Goal: Information Seeking & Learning: Understand process/instructions

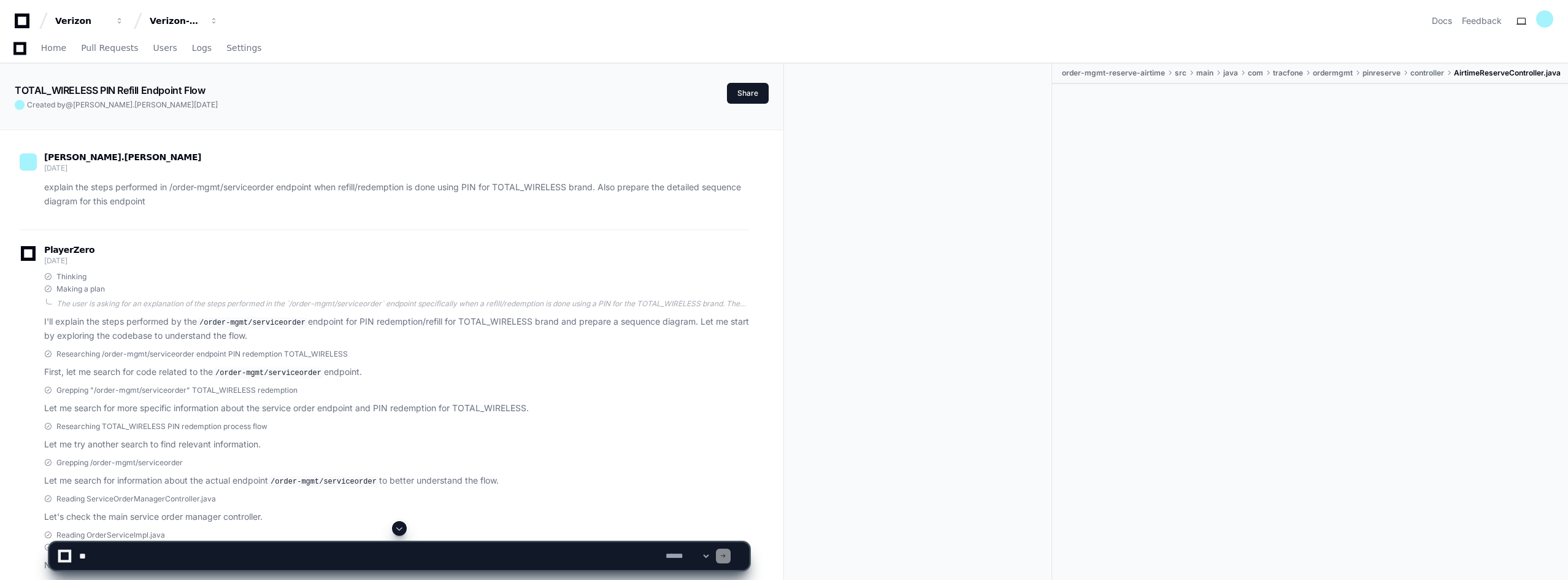
scroll to position [1583, 0]
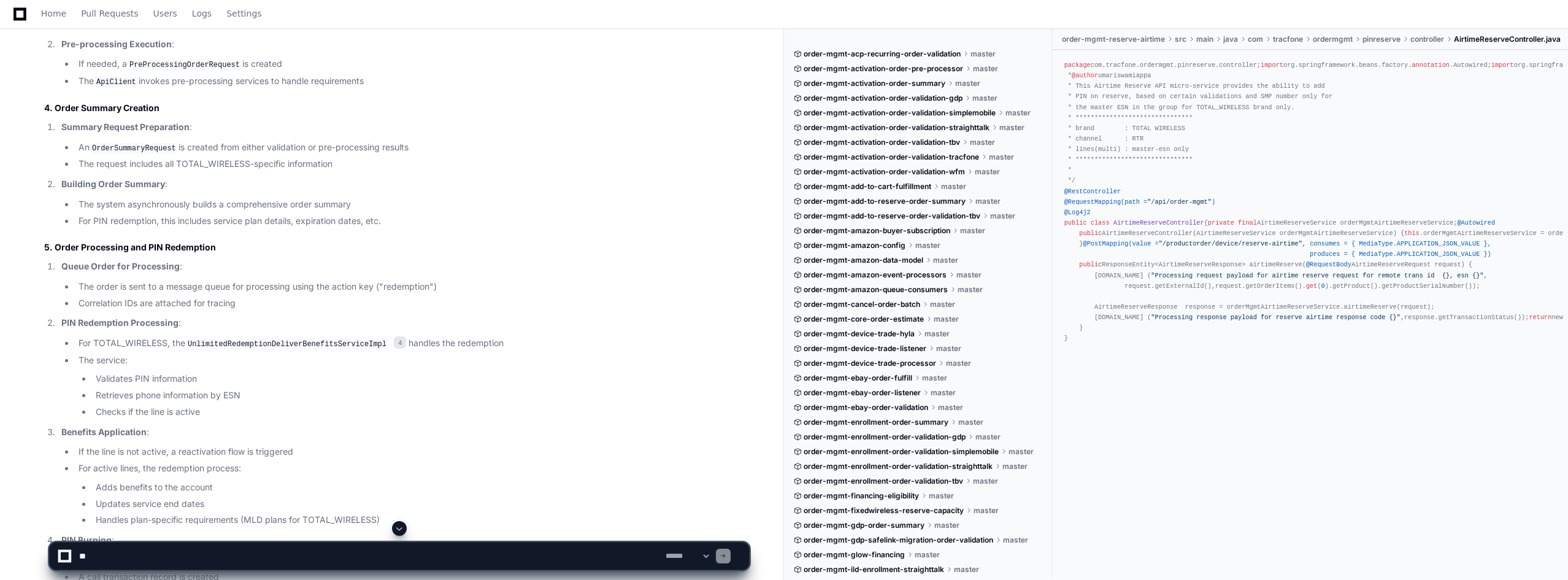
click at [189, 559] on textarea at bounding box center [370, 556] width 586 height 27
click at [219, 558] on textarea at bounding box center [370, 556] width 586 height 27
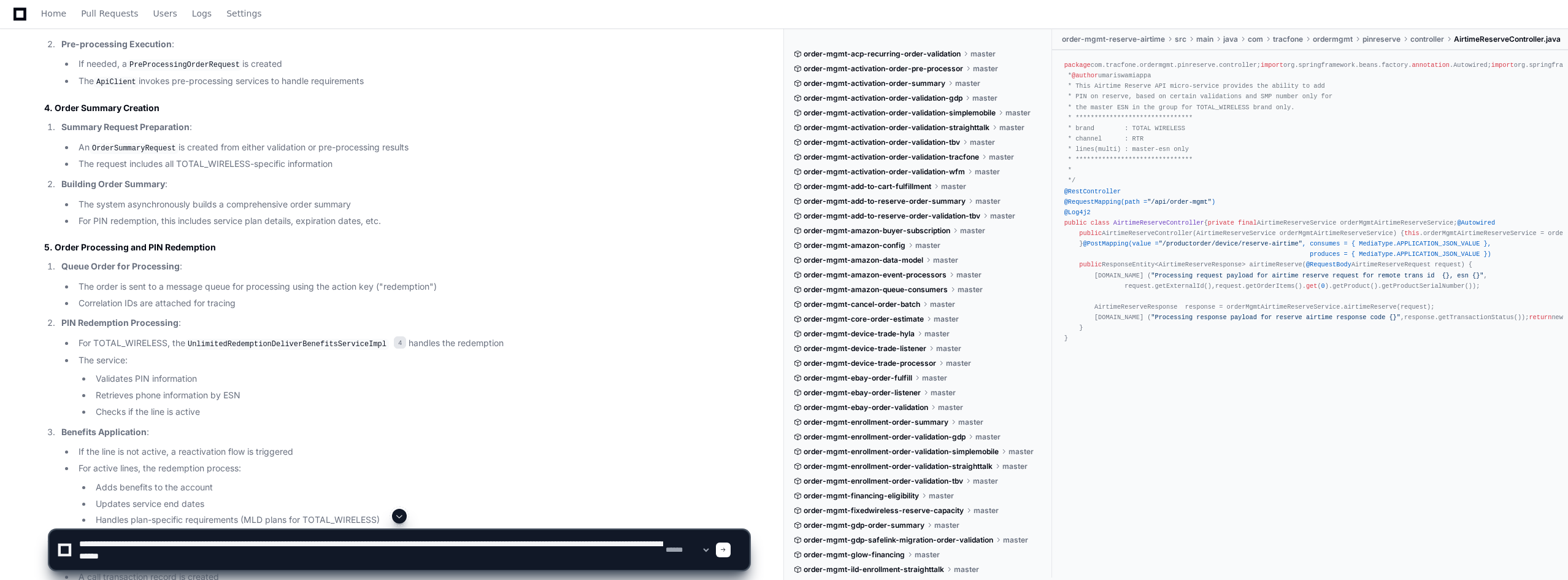
click at [569, 542] on textarea at bounding box center [370, 550] width 586 height 39
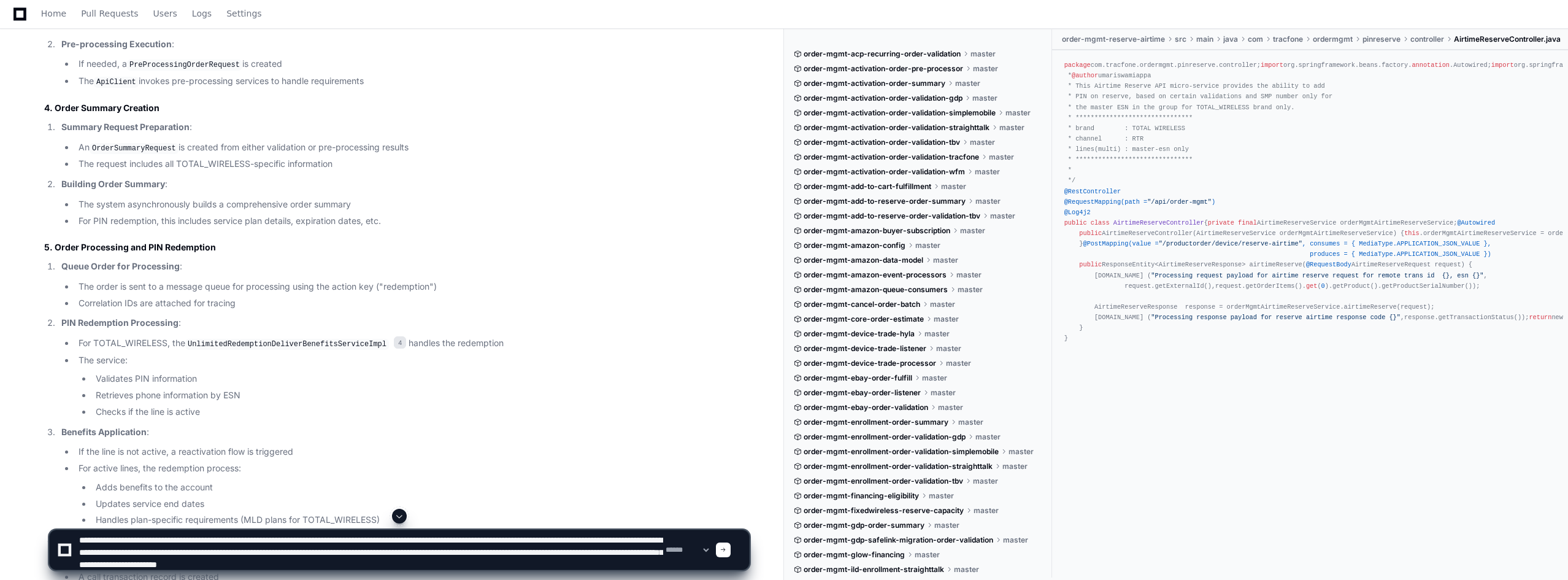
type textarea "**********"
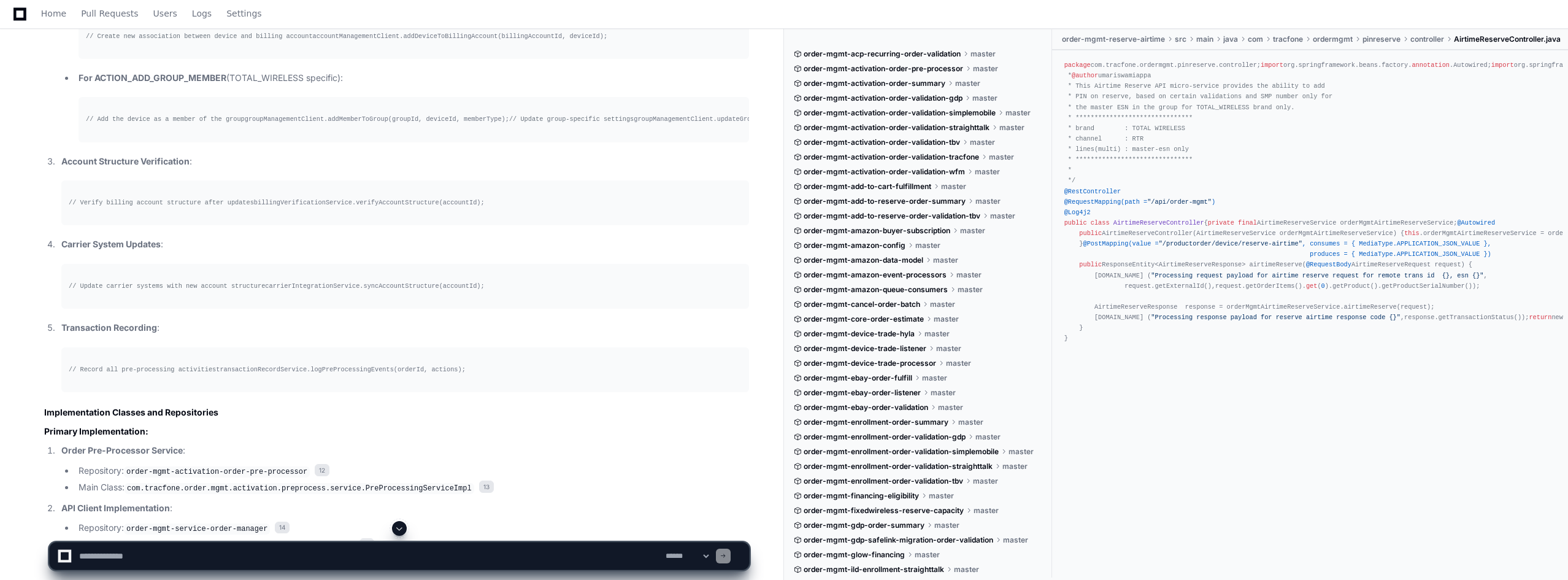
scroll to position [18100, 0]
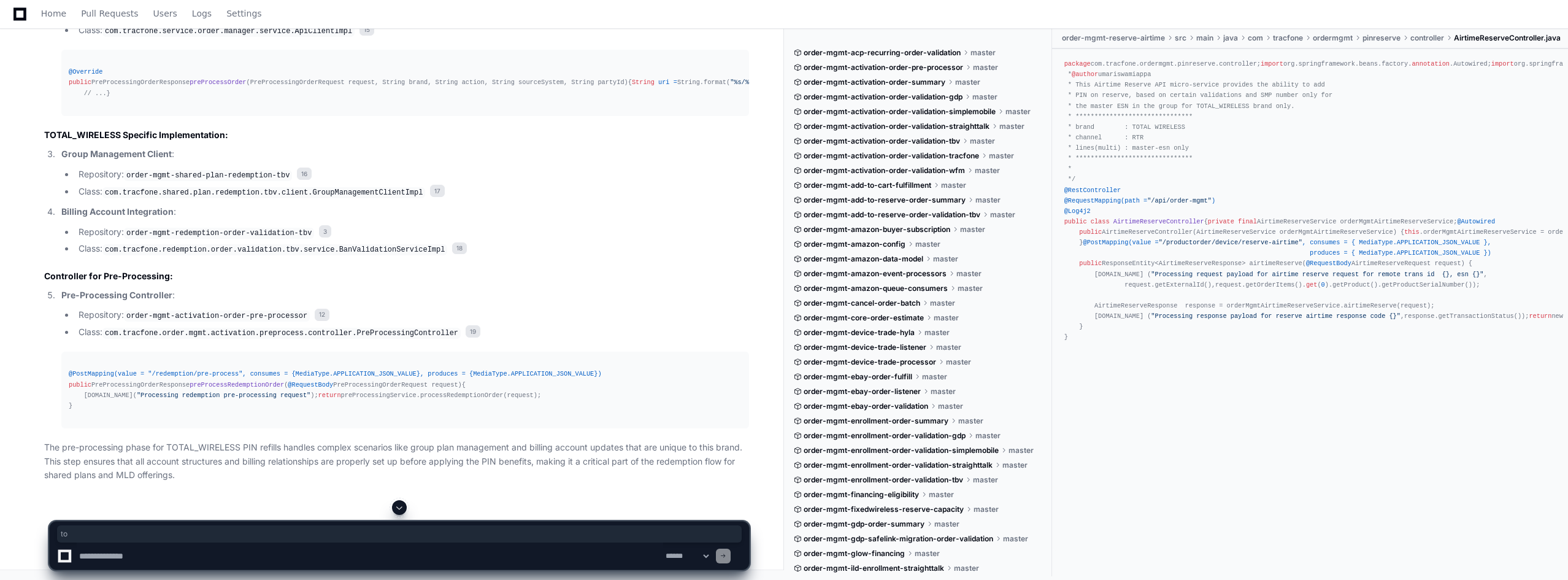
scroll to position [19144, 0]
click at [155, 553] on textarea at bounding box center [370, 556] width 586 height 27
click at [352, 558] on textarea at bounding box center [370, 556] width 586 height 27
click at [452, 556] on textarea at bounding box center [370, 556] width 586 height 27
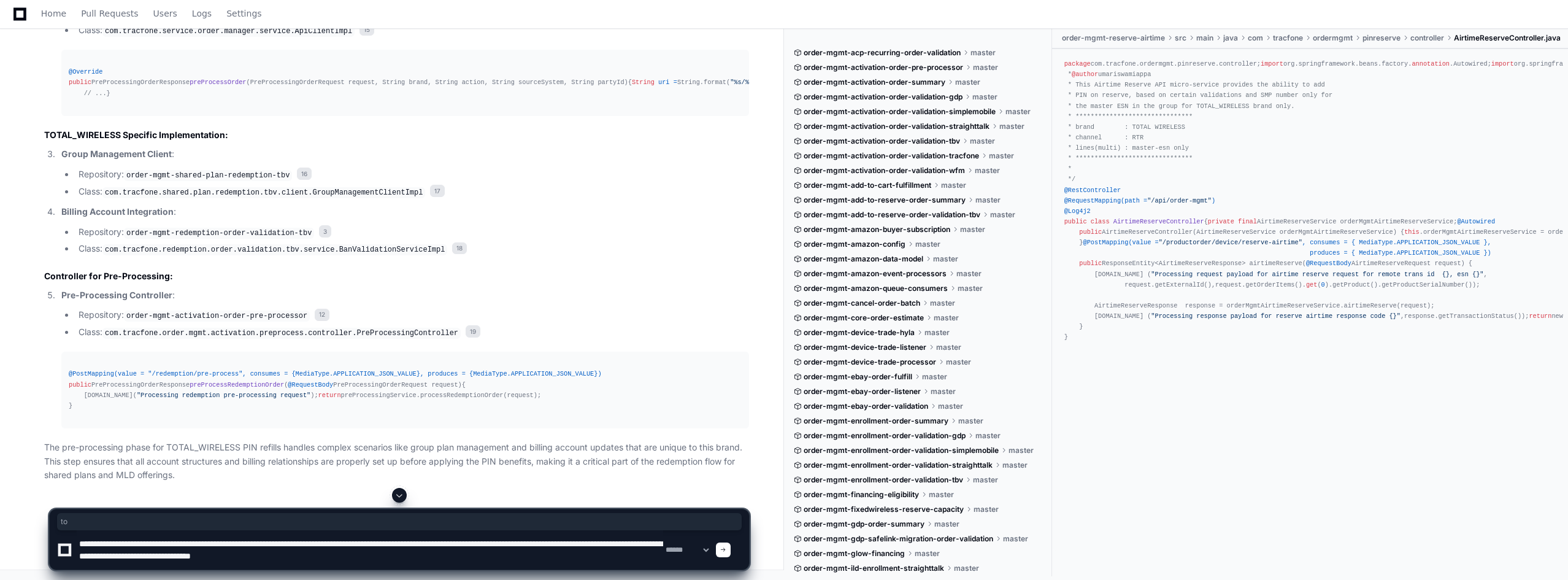
type textarea "**********"
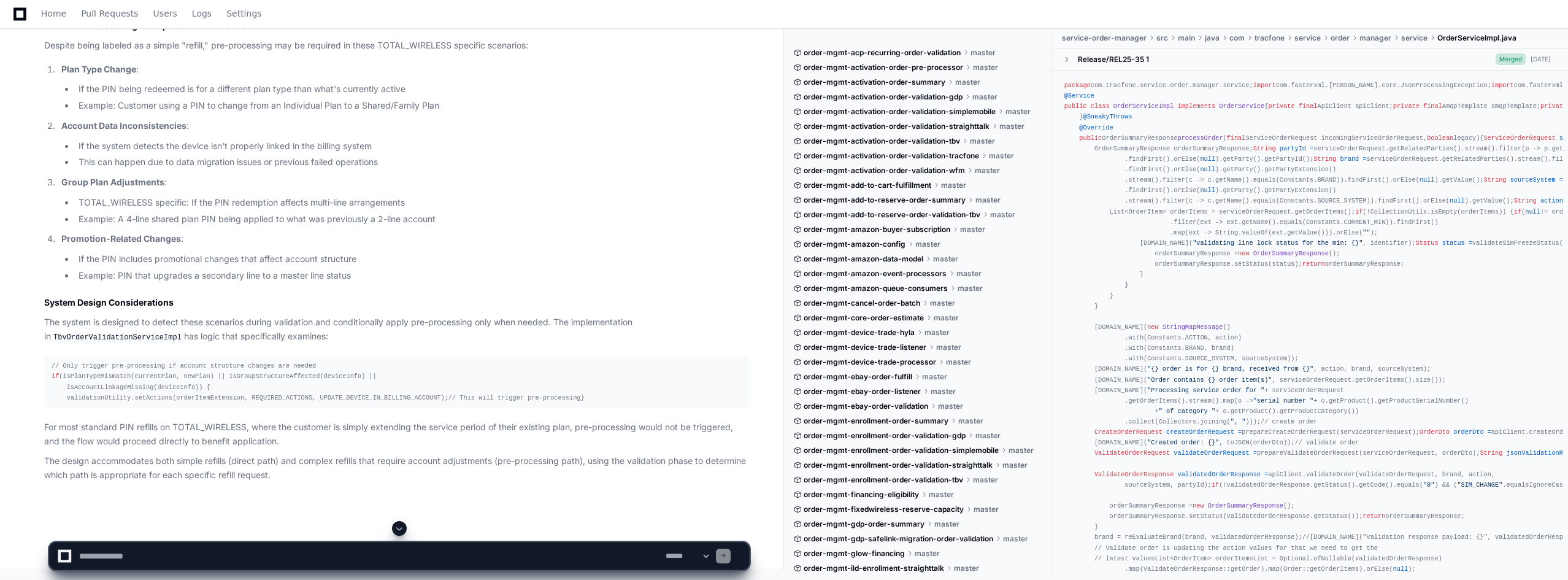
scroll to position [19864, 0]
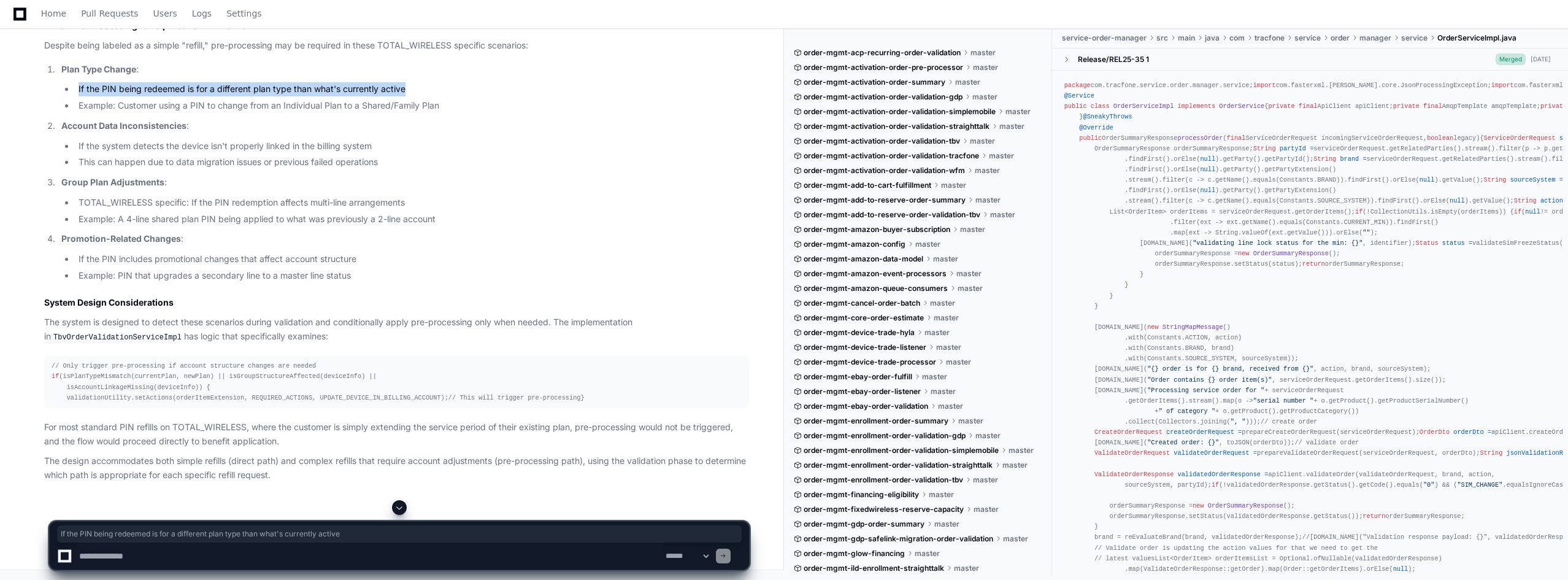
drag, startPoint x: 410, startPoint y: 436, endPoint x: 75, endPoint y: 438, distance: 335.0
click at [75, 97] on li "If the PIN being redeemed is for a different plan type than what's currently ac…" at bounding box center [412, 89] width 674 height 14
click at [347, 227] on li "Example: A 4-line shared plan PIN being applied to what was previously a 2-line…" at bounding box center [412, 219] width 674 height 14
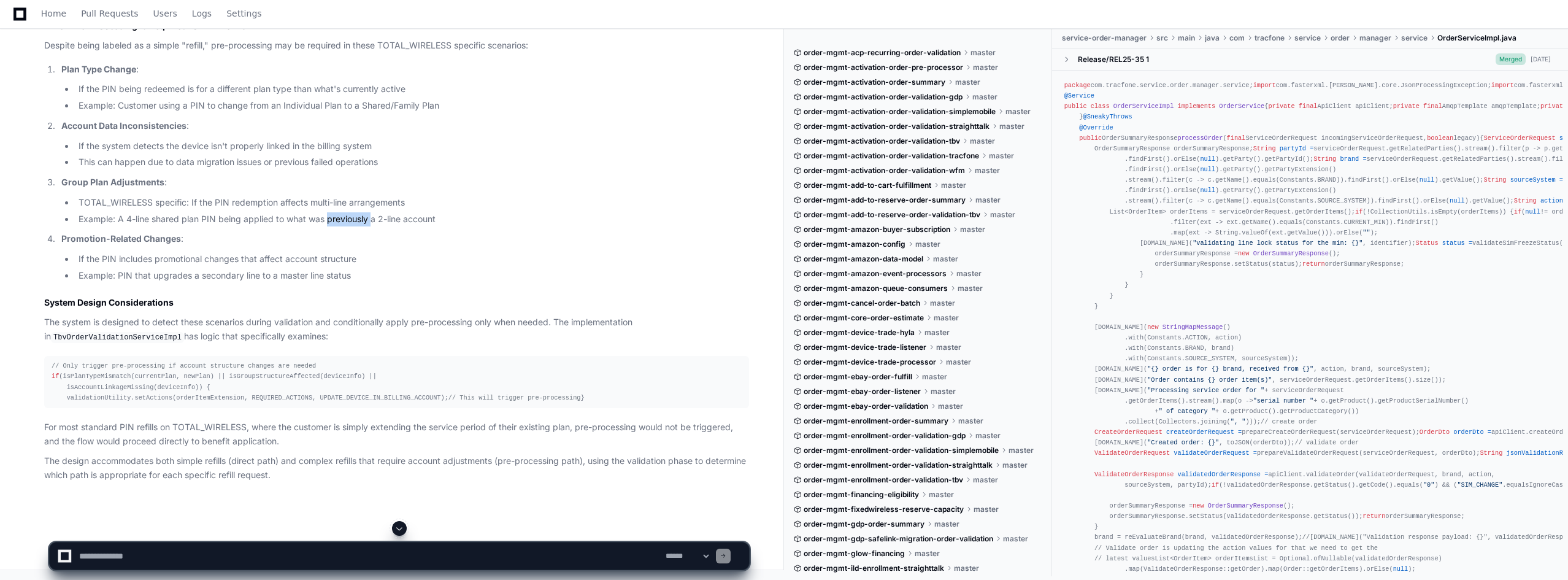
click at [347, 227] on li "Example: A 4-line shared plan PIN being applied to what was previously a 2-line…" at bounding box center [412, 219] width 674 height 14
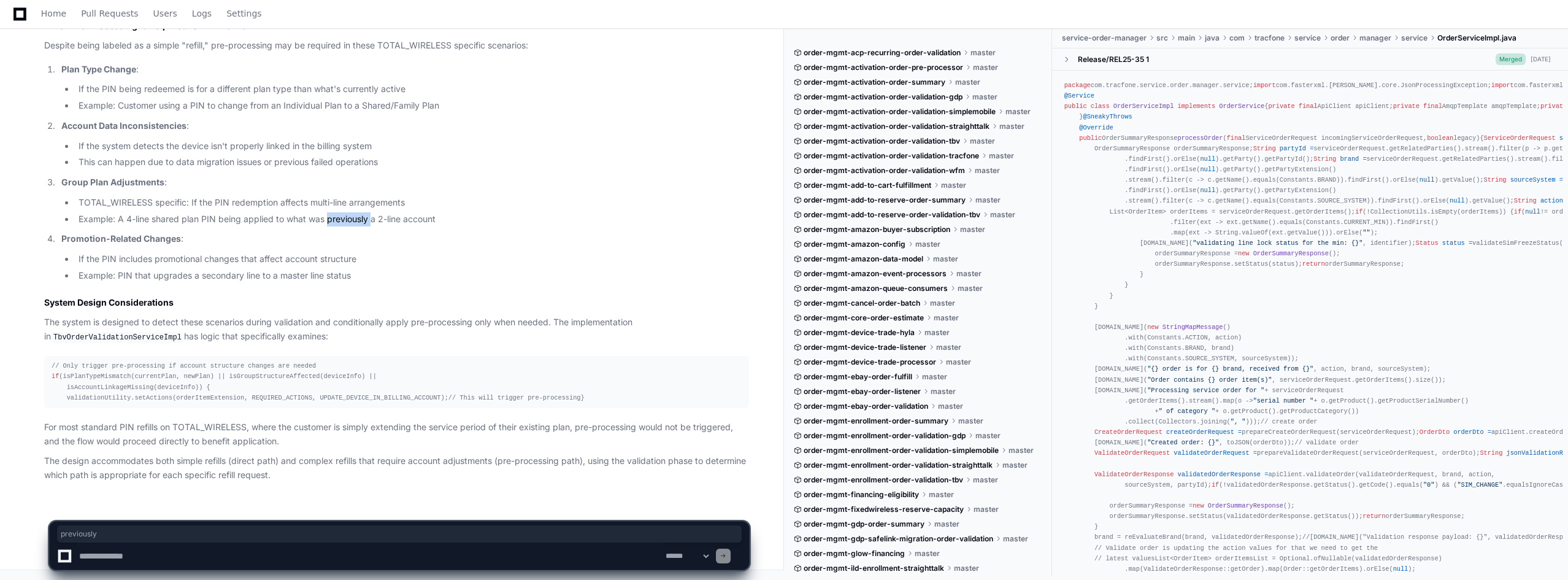
scroll to position [20233, 0]
click at [126, 561] on textarea at bounding box center [370, 556] width 586 height 27
type textarea "**********"
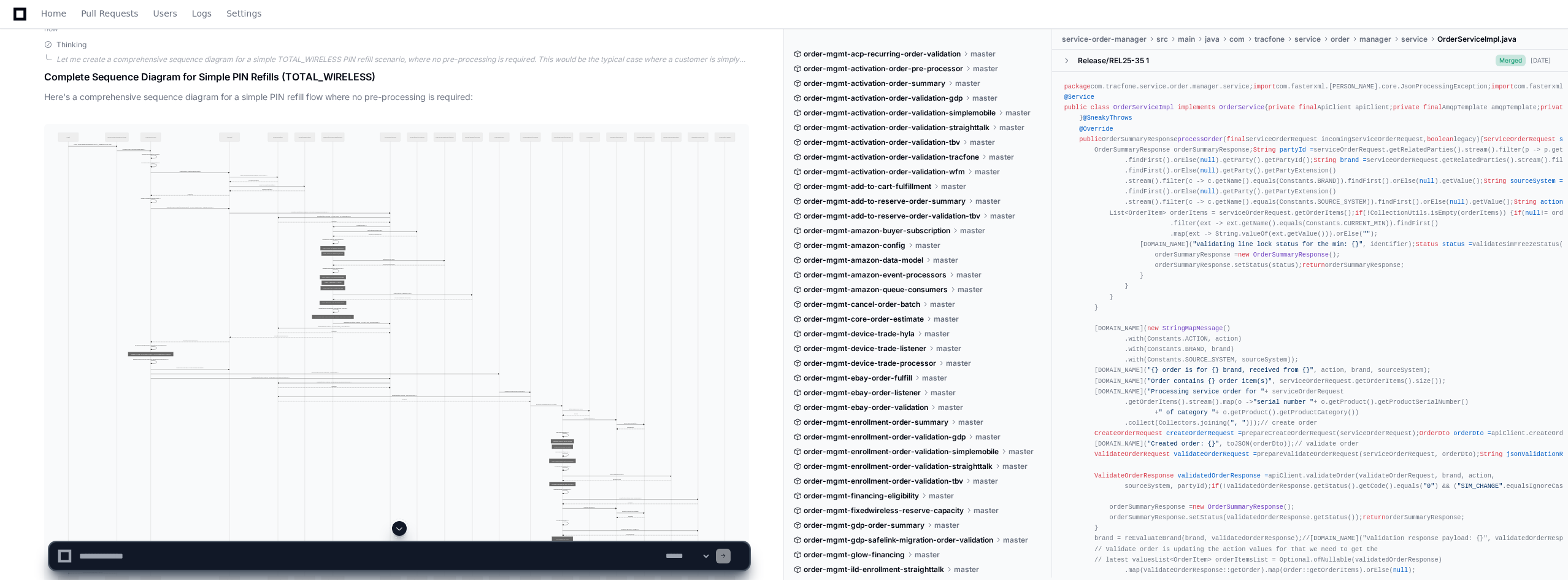
scroll to position [20172, 0]
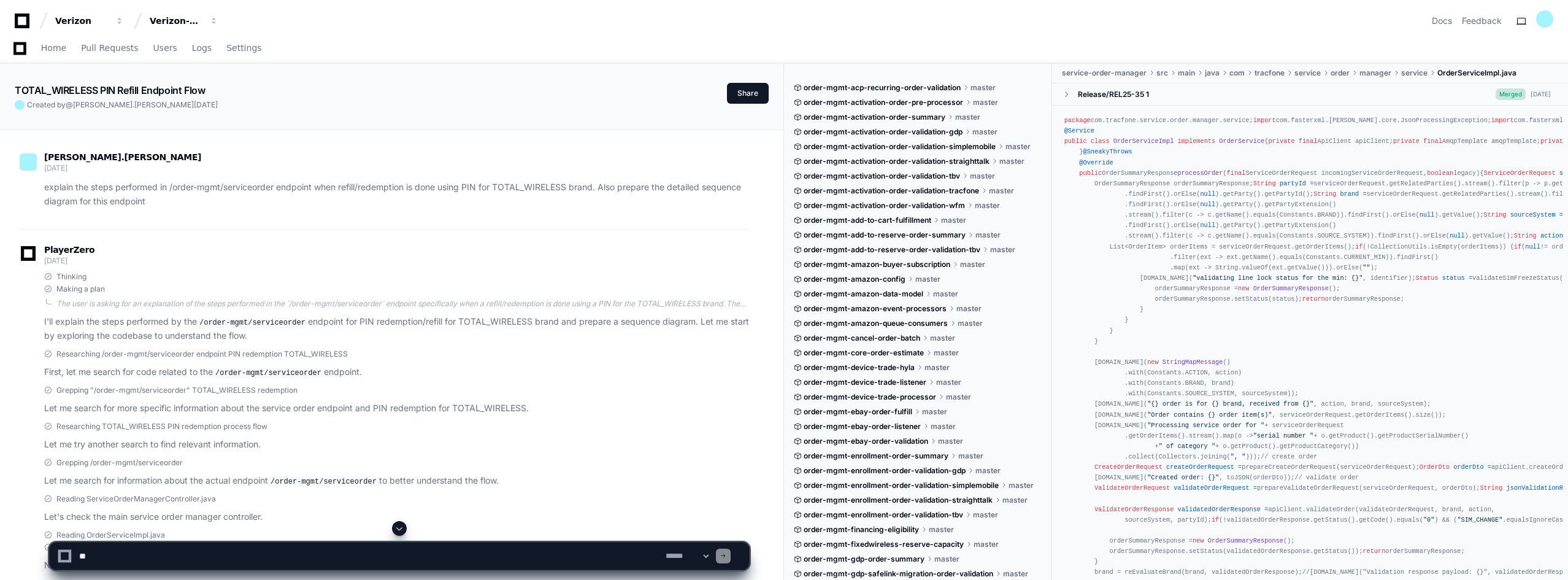
scroll to position [20172, 0]
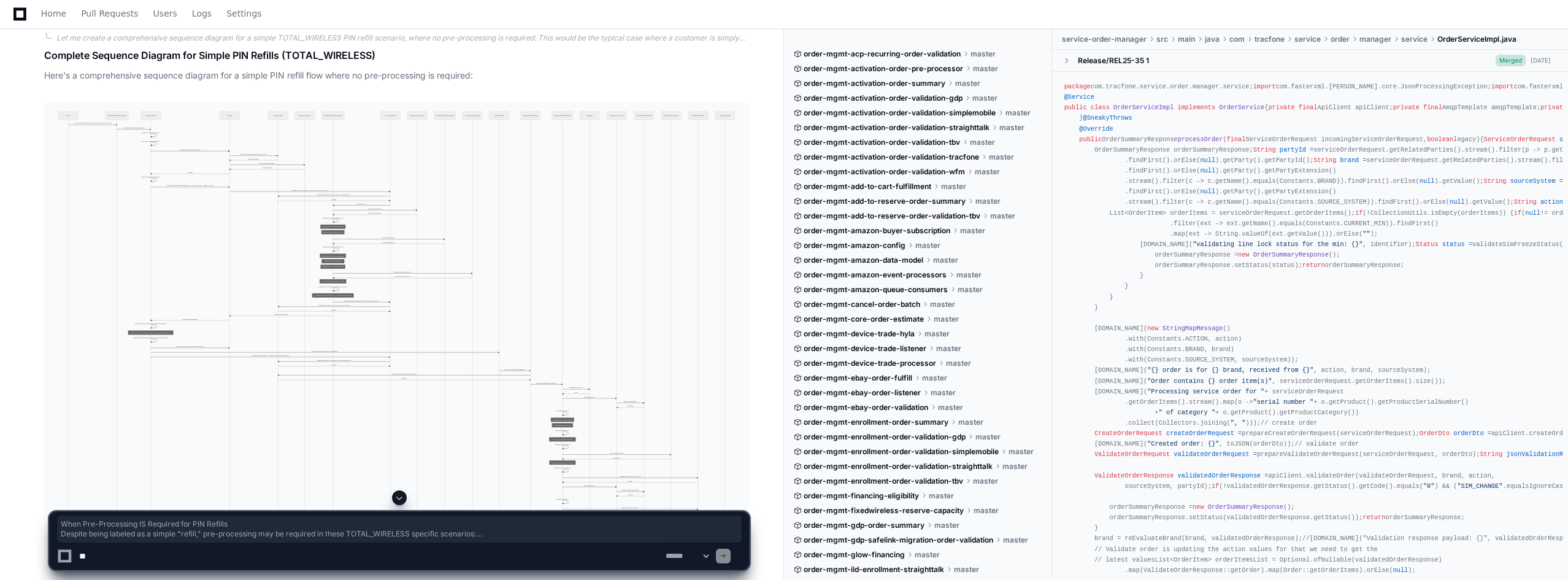
drag, startPoint x: 38, startPoint y: 63, endPoint x: 389, endPoint y: 313, distance: 430.9
copy article "When Pre-Processing IS Required for PIN Refills Despite being labeled as a simp…"
